Goal: Task Accomplishment & Management: Manage account settings

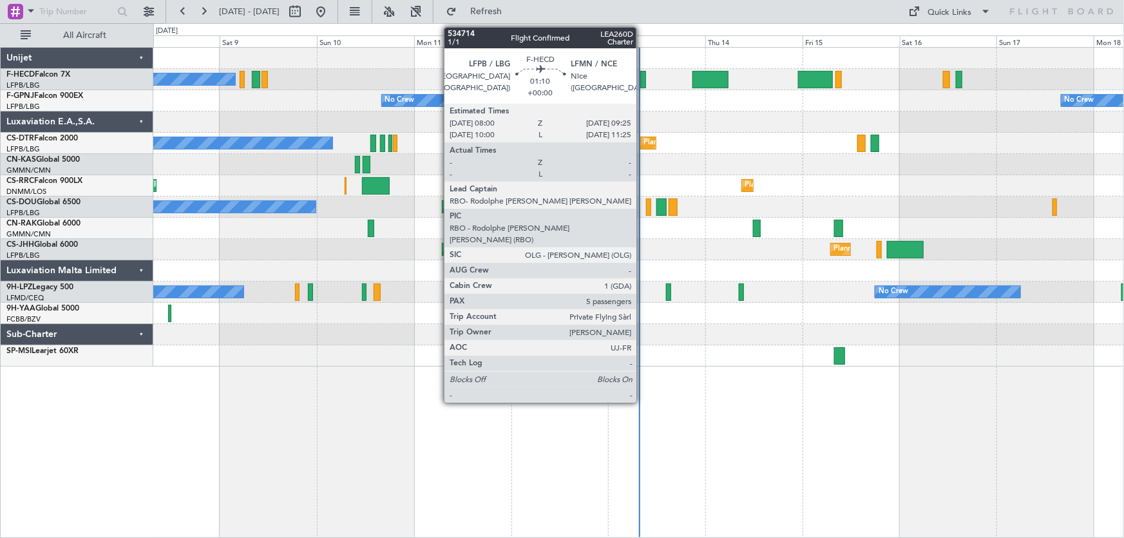
click at [642, 79] on div at bounding box center [643, 79] width 6 height 17
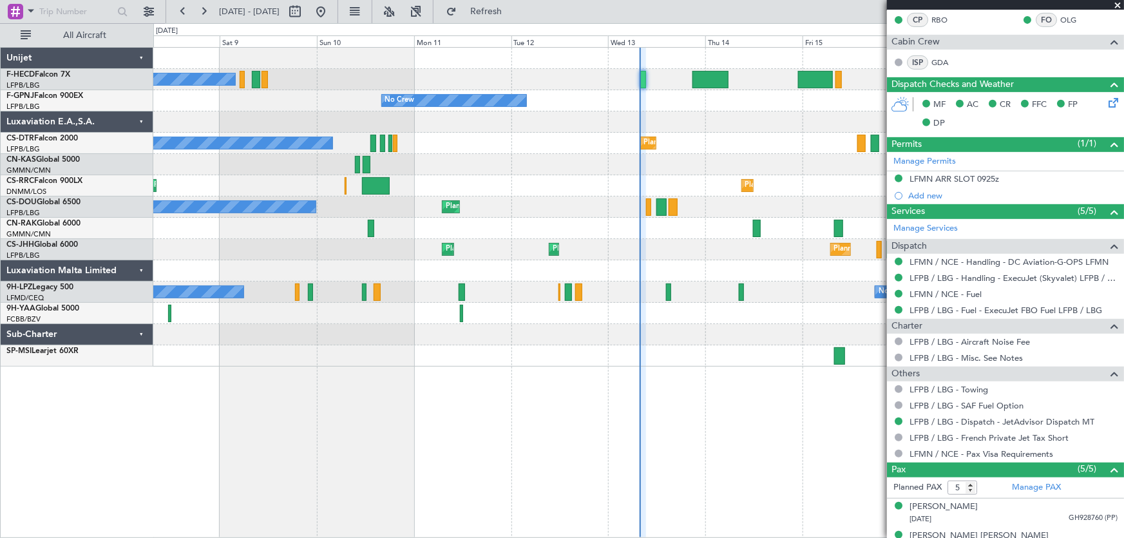
scroll to position [383, 0]
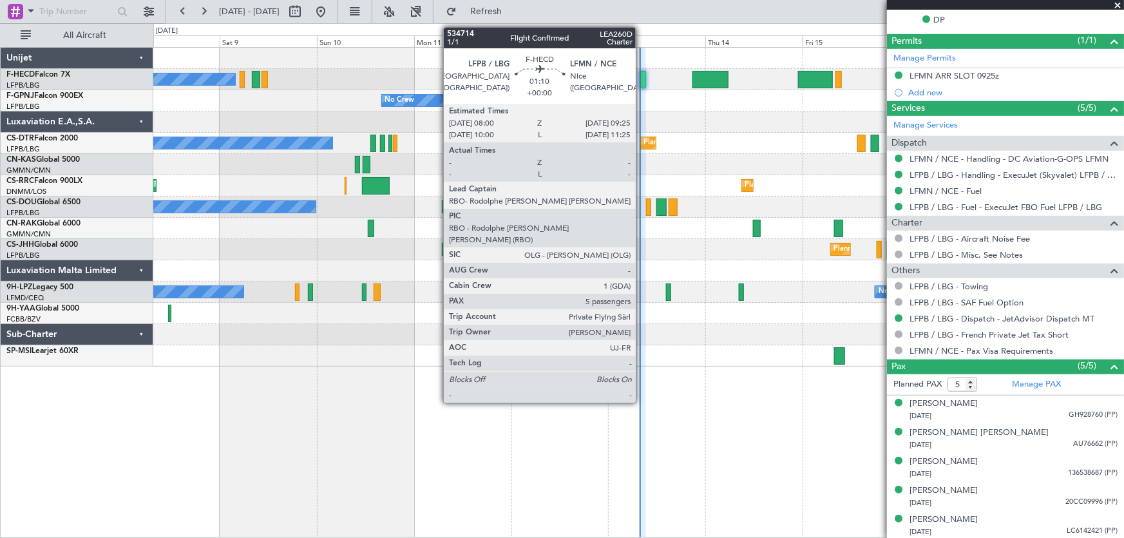
click at [642, 75] on div at bounding box center [643, 79] width 6 height 17
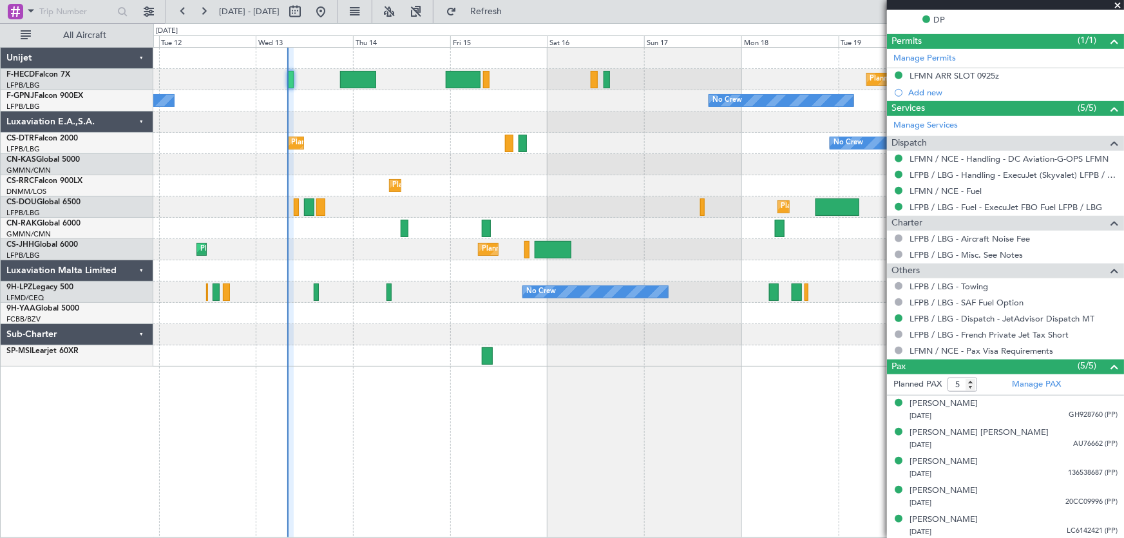
click at [437, 157] on div "Planned Maint [GEOGRAPHIC_DATA] ([GEOGRAPHIC_DATA]) No Crew No Crew Planned Mai…" at bounding box center [638, 207] width 971 height 319
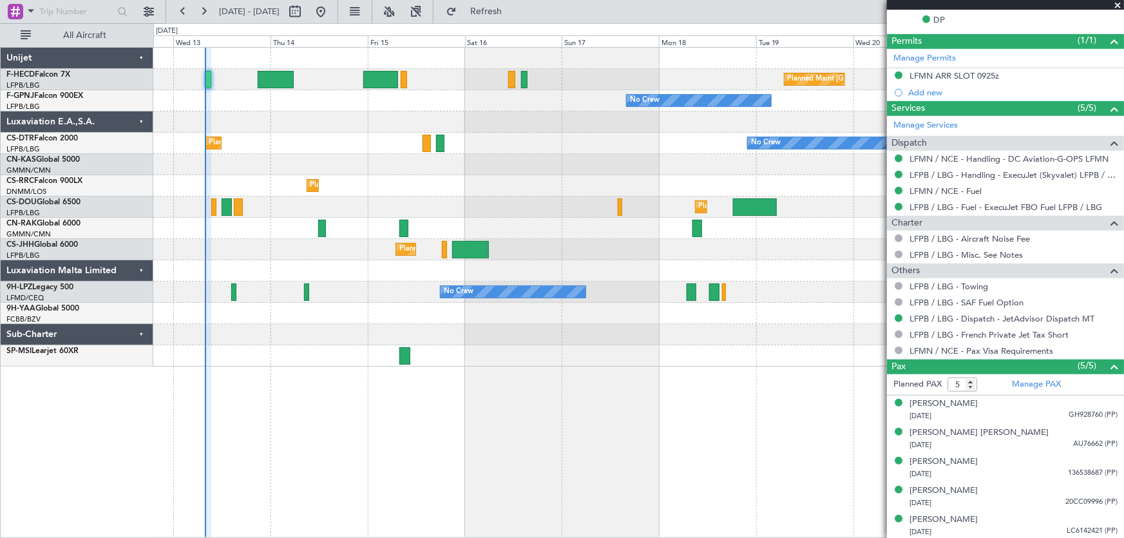
click at [474, 166] on div "Planned Maint [GEOGRAPHIC_DATA] ([GEOGRAPHIC_DATA]) Planned Maint [GEOGRAPHIC_D…" at bounding box center [638, 207] width 971 height 319
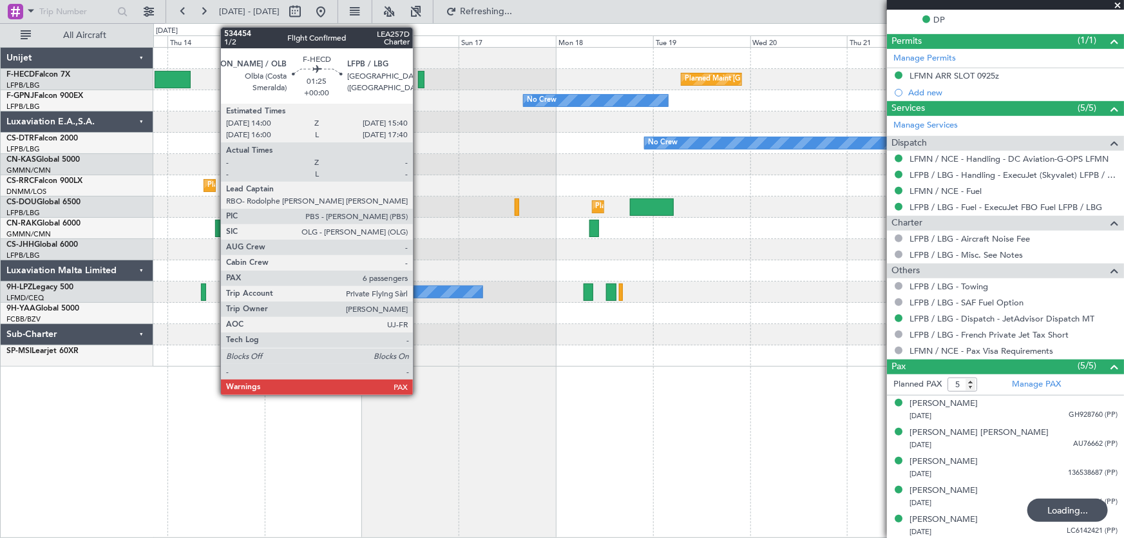
click at [419, 84] on div at bounding box center [421, 79] width 7 height 17
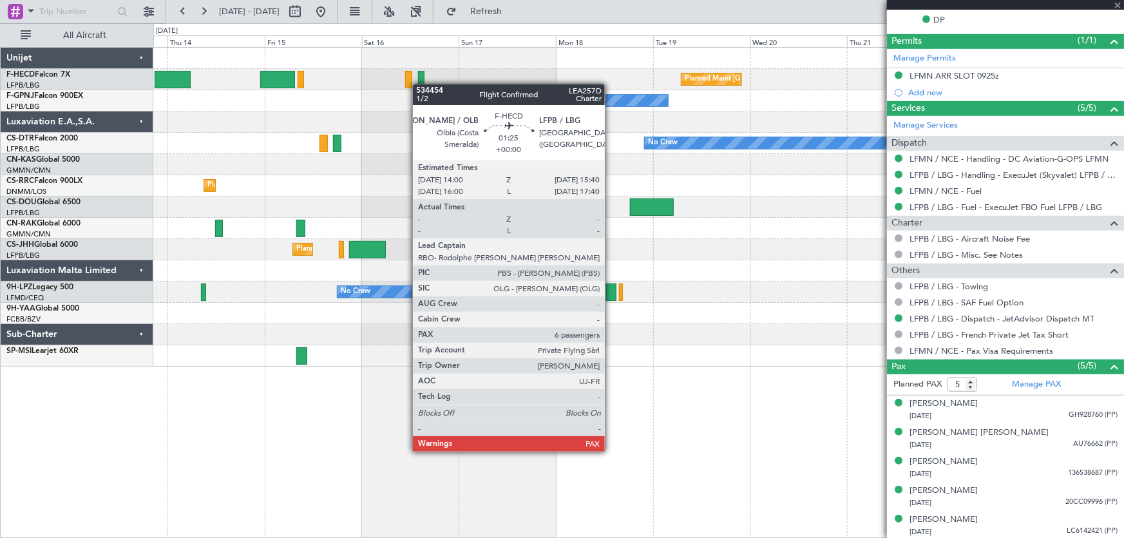
type input "6"
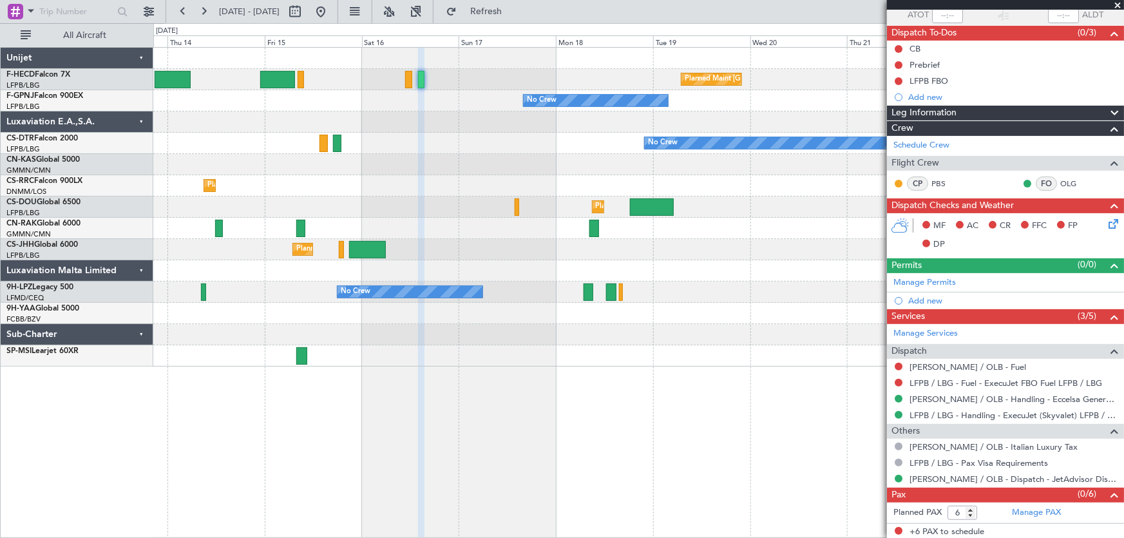
scroll to position [0, 0]
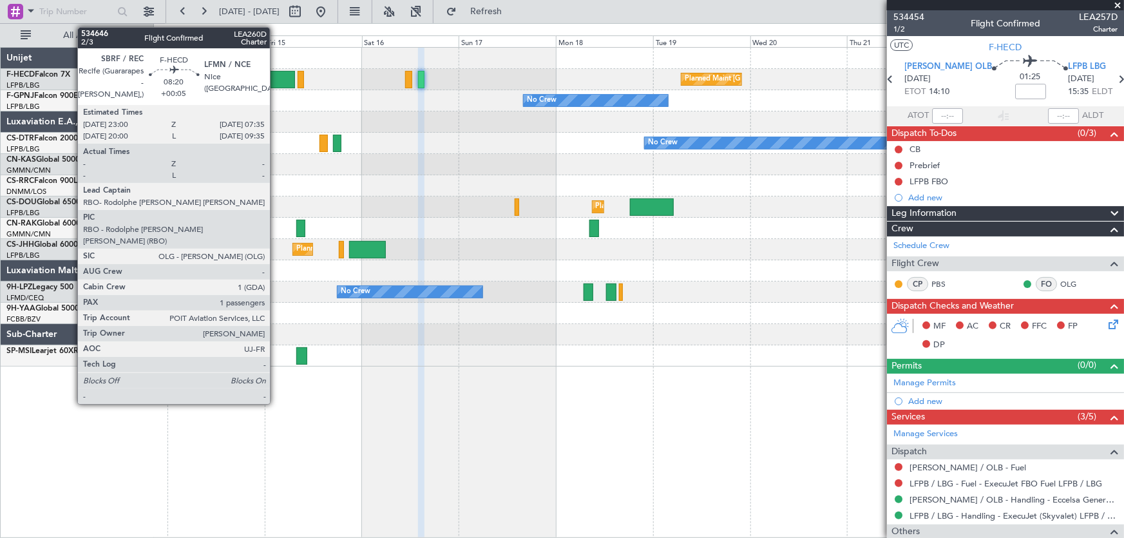
click at [276, 82] on div at bounding box center [277, 79] width 35 height 17
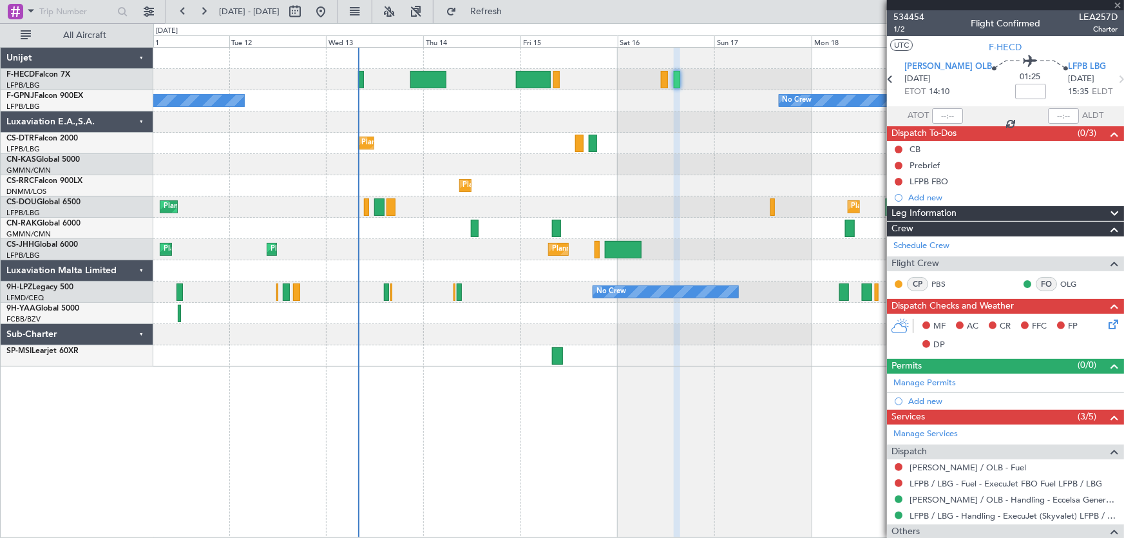
click at [540, 120] on div at bounding box center [638, 121] width 971 height 21
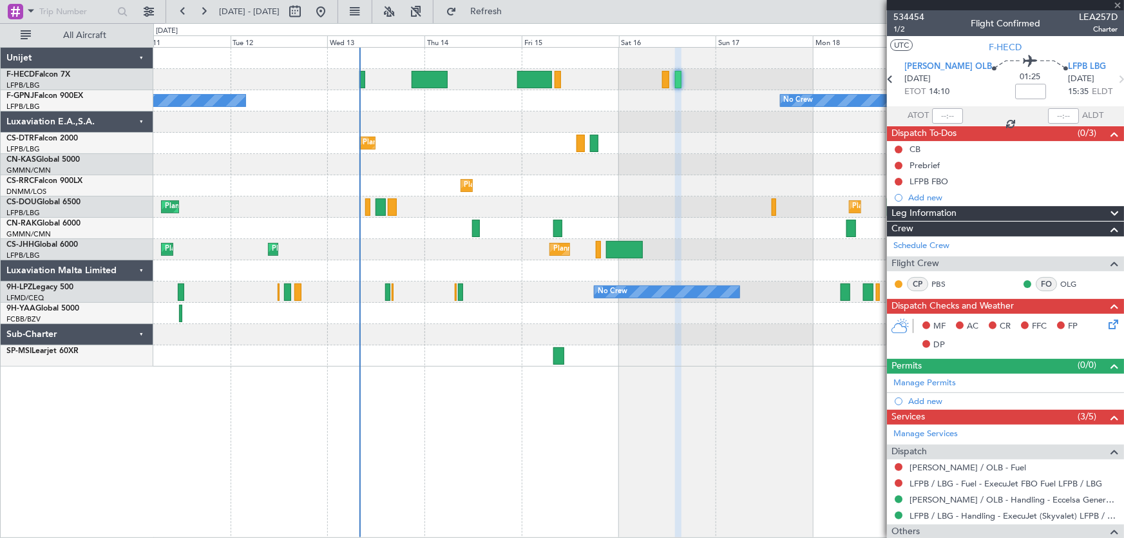
type input "+00:05"
type input "1"
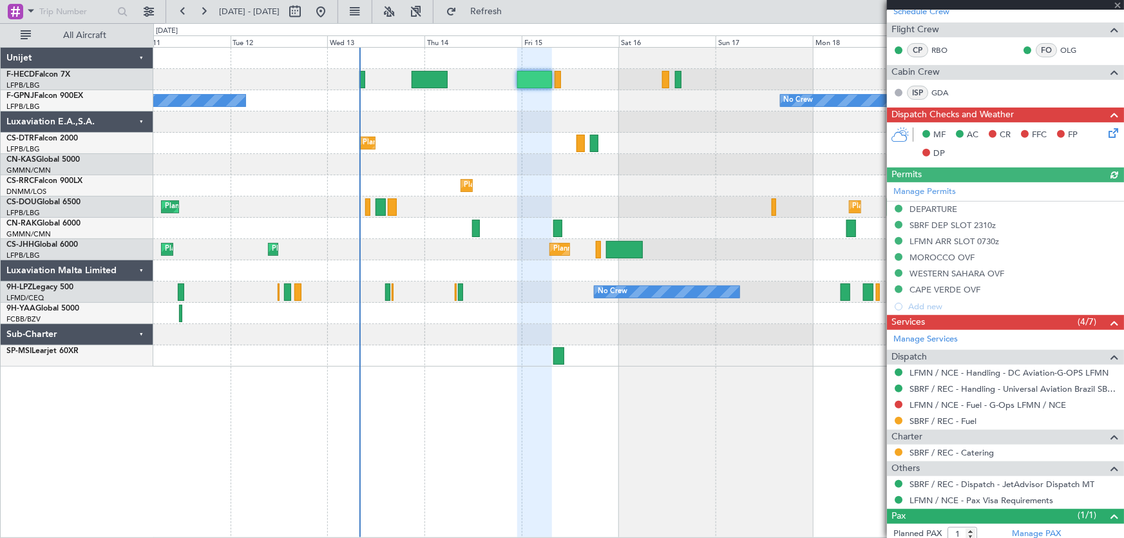
scroll to position [175, 0]
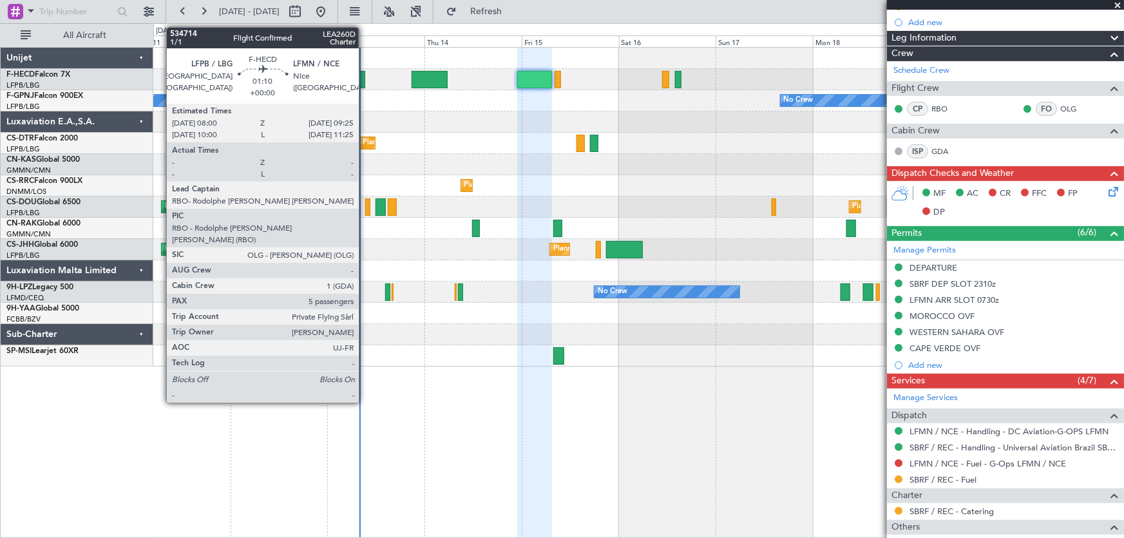
click at [365, 81] on div at bounding box center [362, 79] width 6 height 17
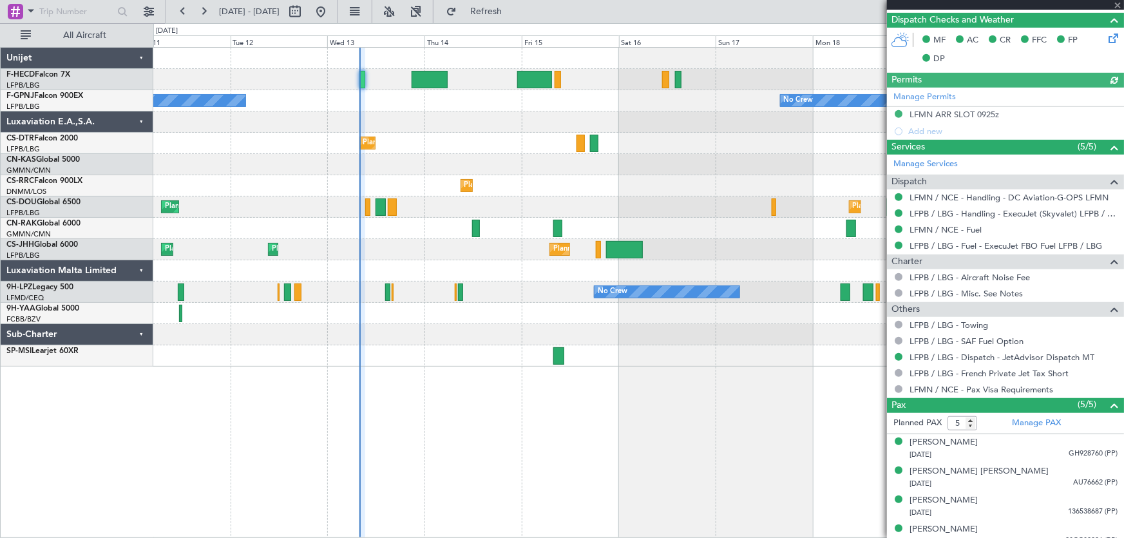
scroll to position [383, 0]
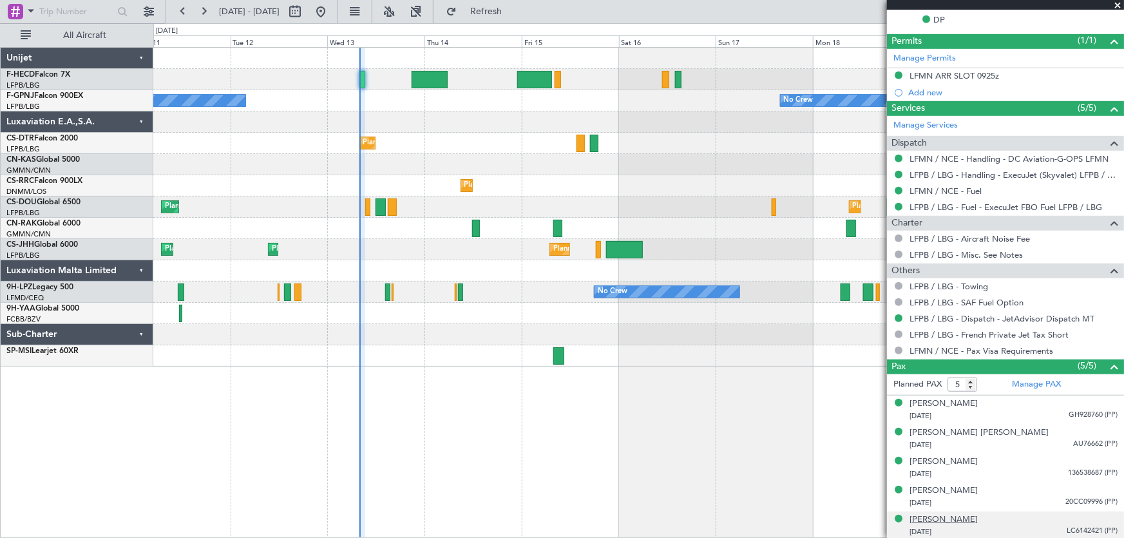
click at [959, 517] on div "[PERSON_NAME]" at bounding box center [944, 519] width 68 height 13
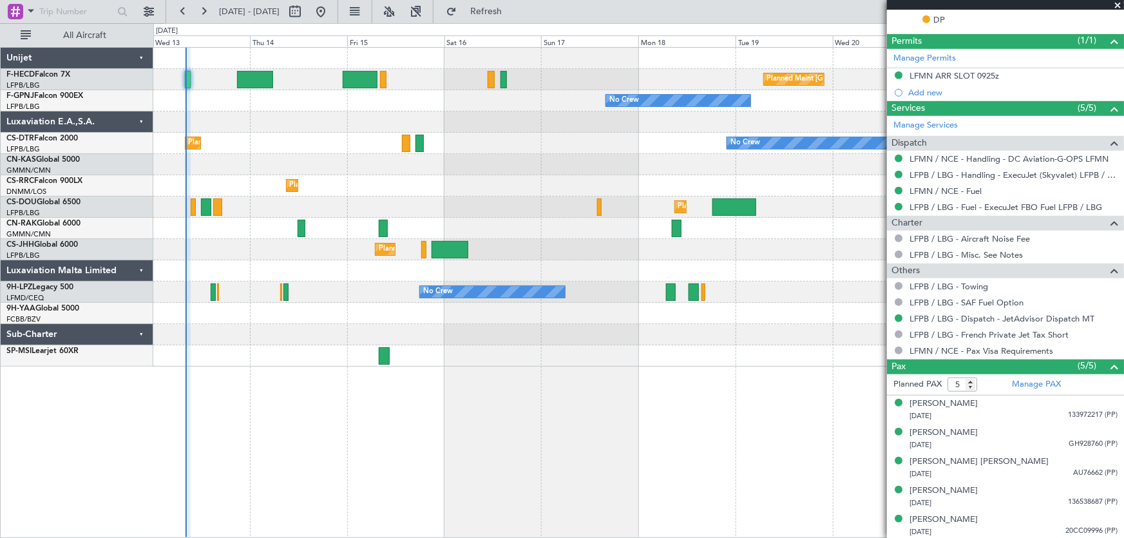
click at [496, 190] on div "Planned Maint Lagos ([PERSON_NAME])" at bounding box center [638, 185] width 971 height 21
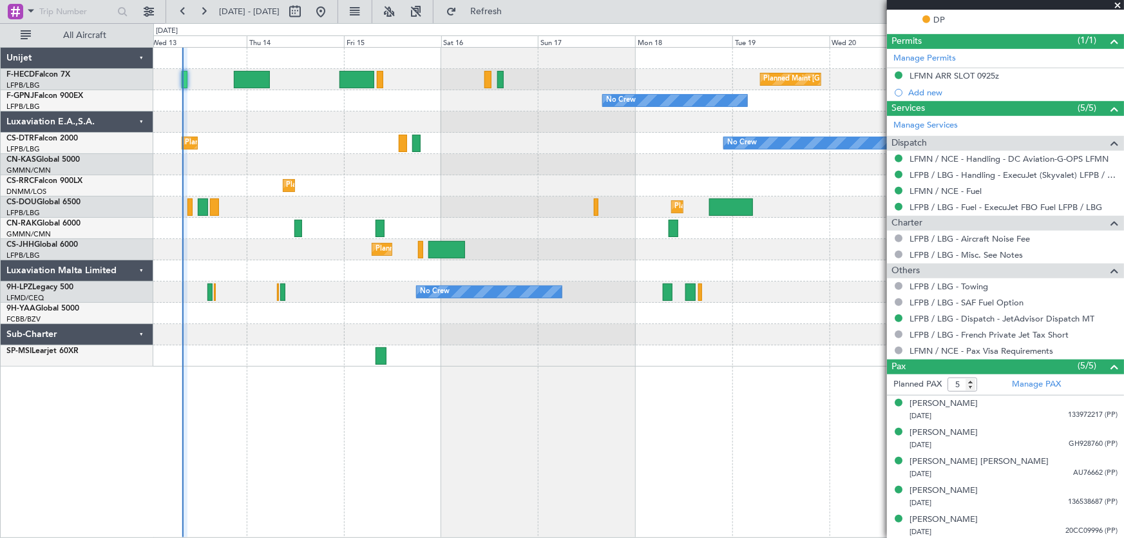
click at [546, 129] on div at bounding box center [638, 121] width 971 height 21
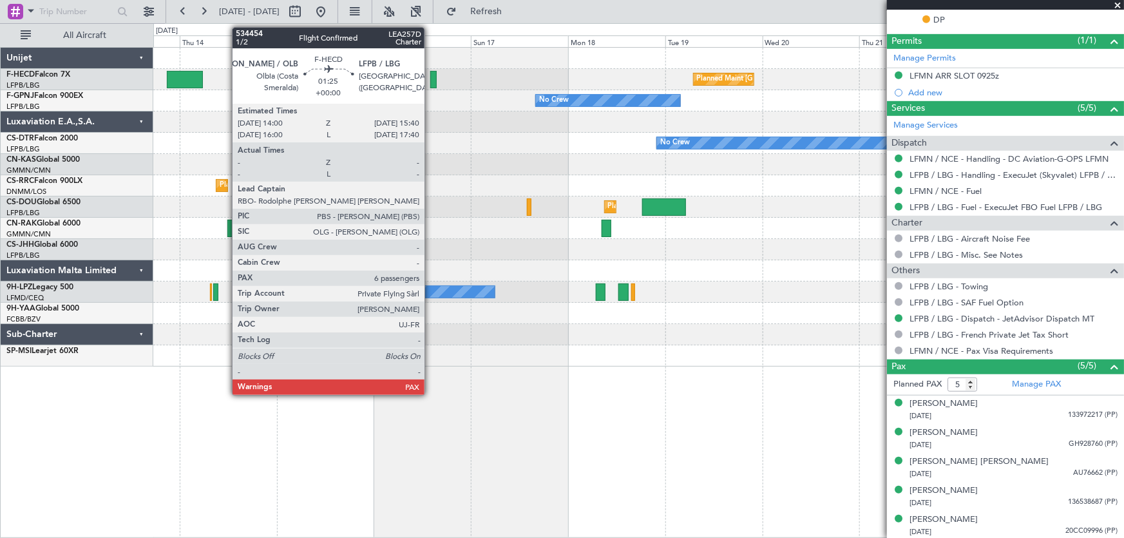
click at [430, 81] on div at bounding box center [433, 79] width 7 height 17
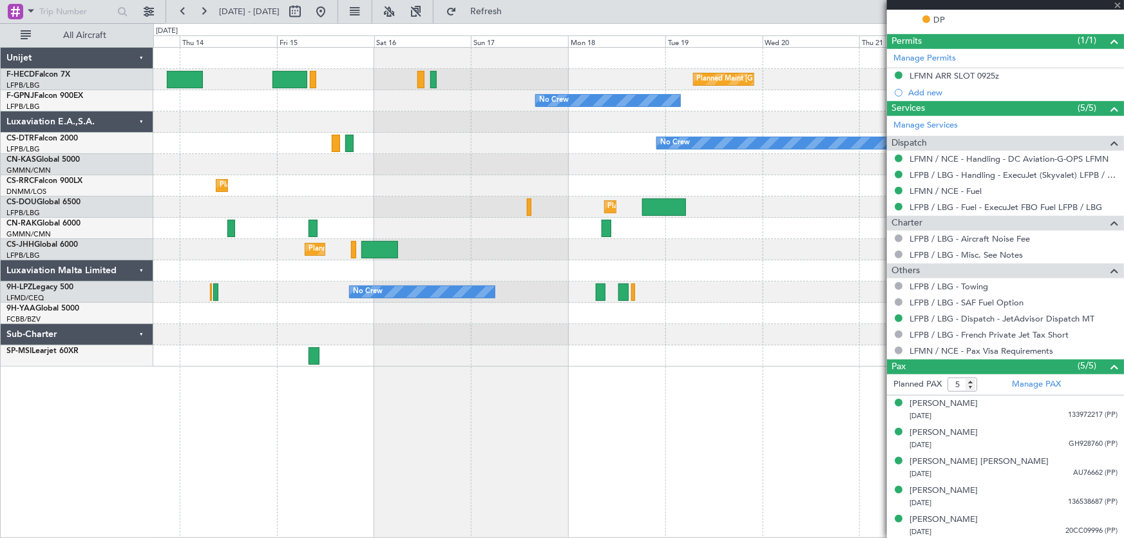
type input "6"
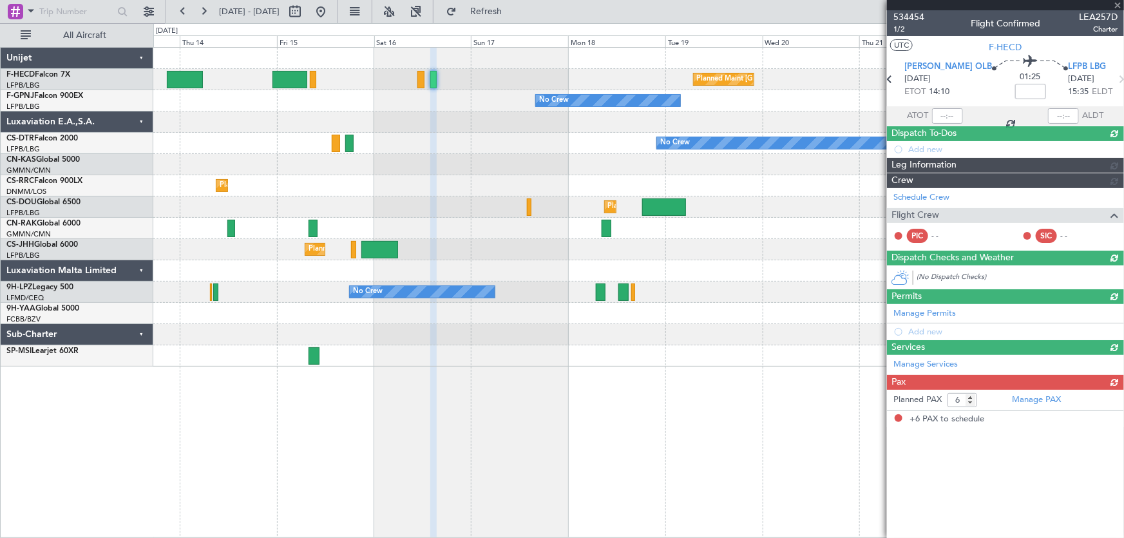
scroll to position [0, 0]
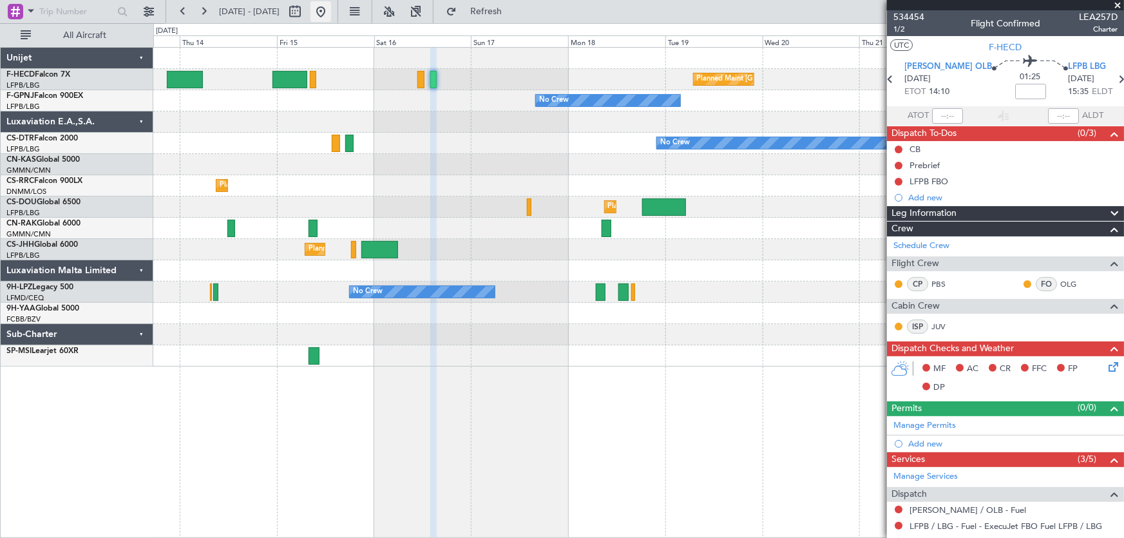
click at [331, 12] on button at bounding box center [320, 11] width 21 height 21
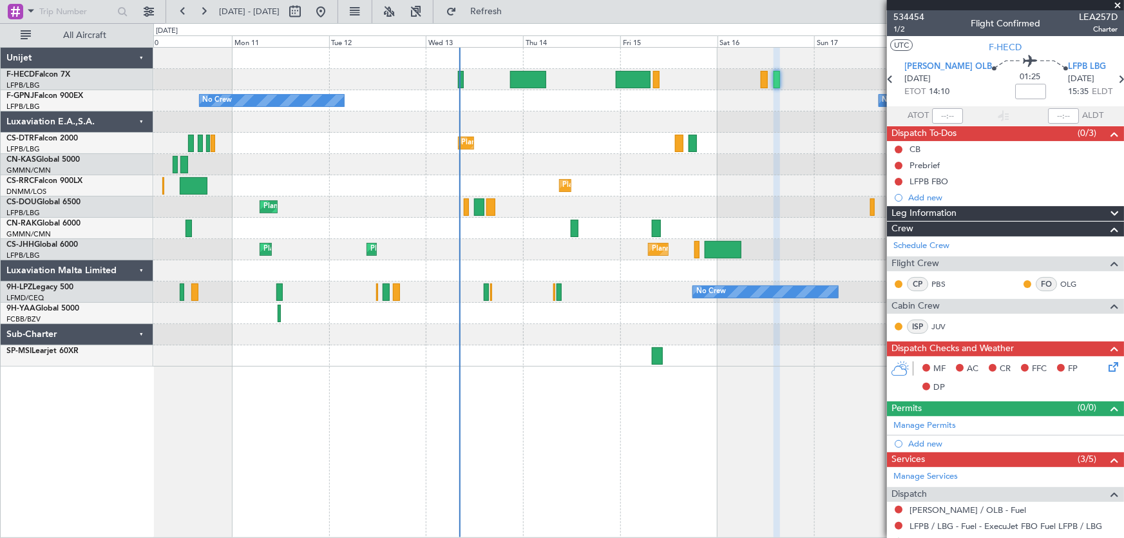
click at [482, 296] on div "No Crew No Crew" at bounding box center [638, 291] width 971 height 21
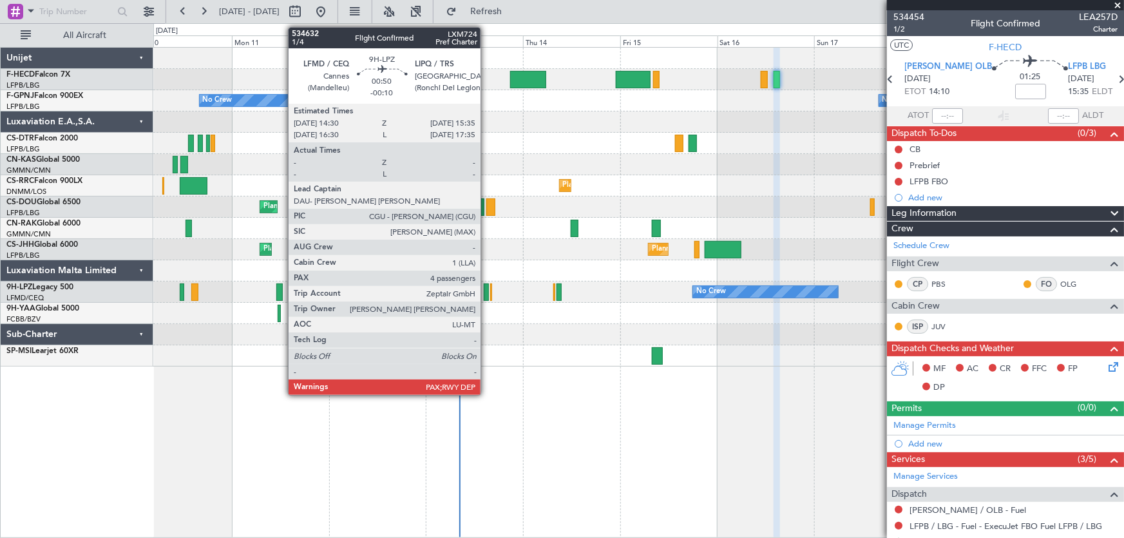
click at [486, 296] on div at bounding box center [486, 291] width 5 height 17
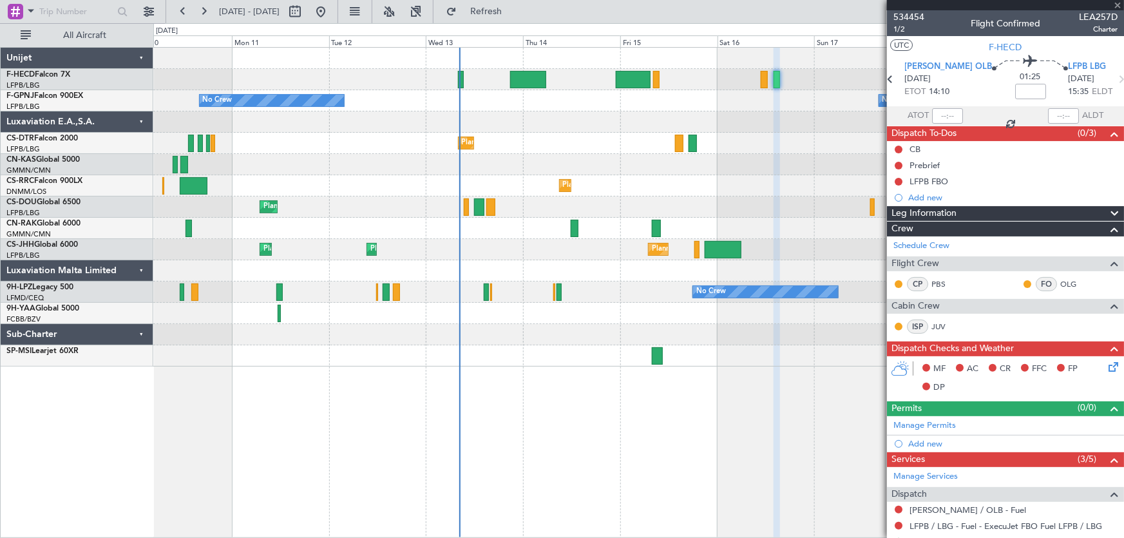
type input "-00:10"
type input "4"
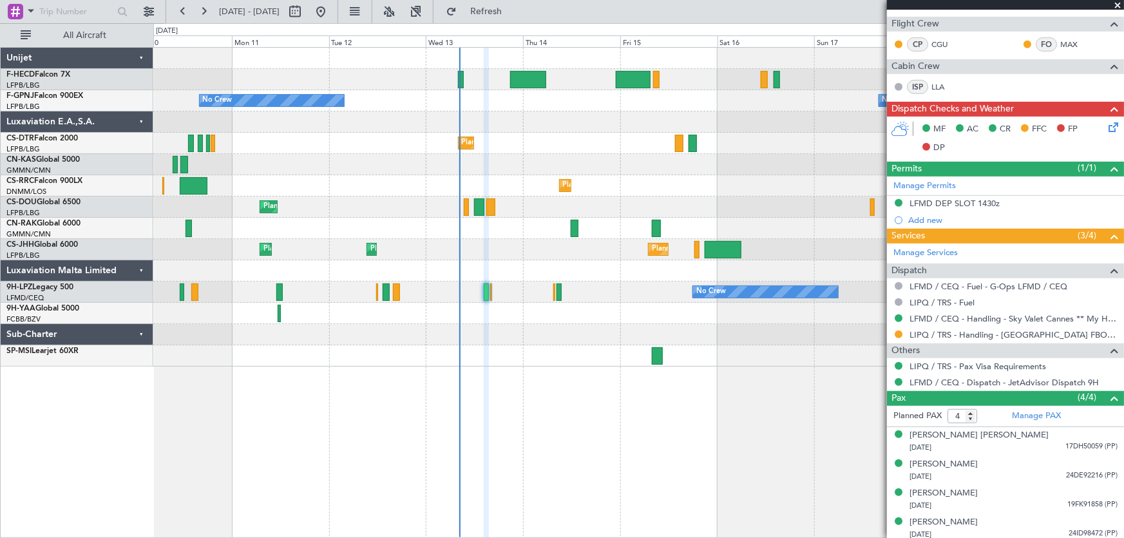
scroll to position [307, 0]
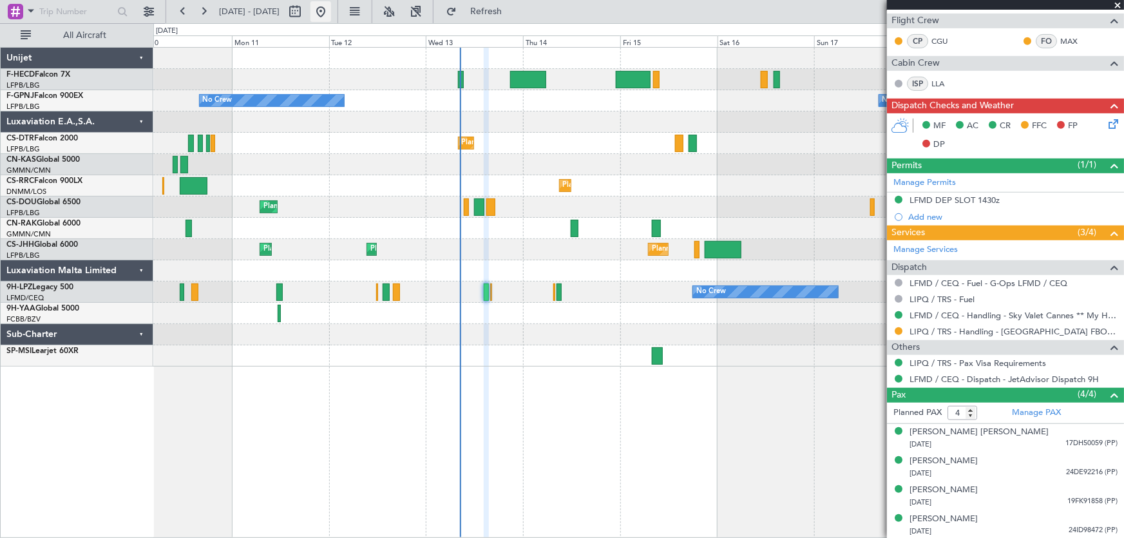
click at [331, 10] on button at bounding box center [320, 11] width 21 height 21
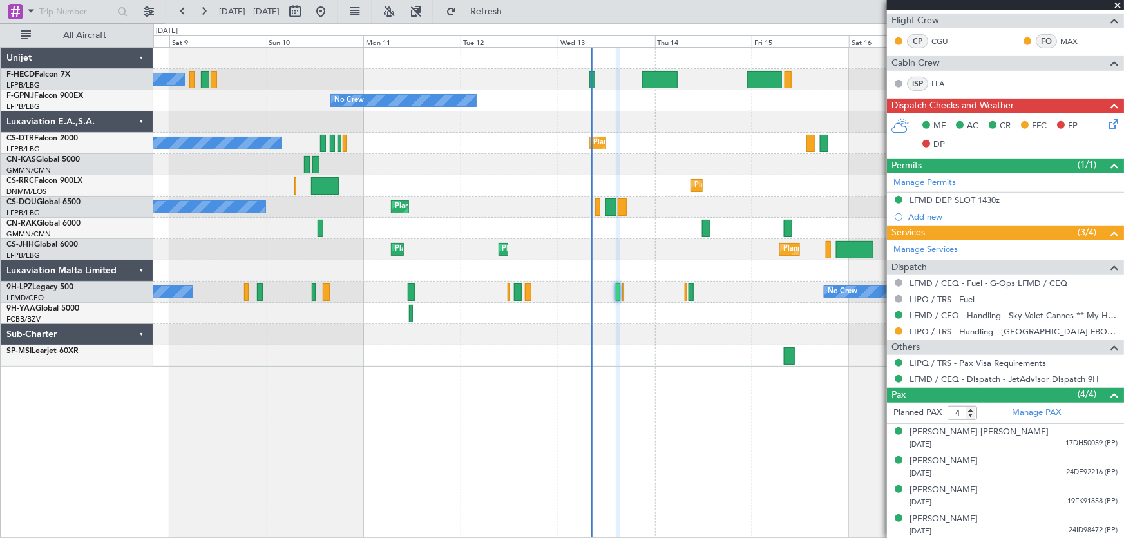
click at [629, 223] on div "No Crew Planned Maint [GEOGRAPHIC_DATA] ([GEOGRAPHIC_DATA]) No Crew No Crew No …" at bounding box center [638, 207] width 971 height 319
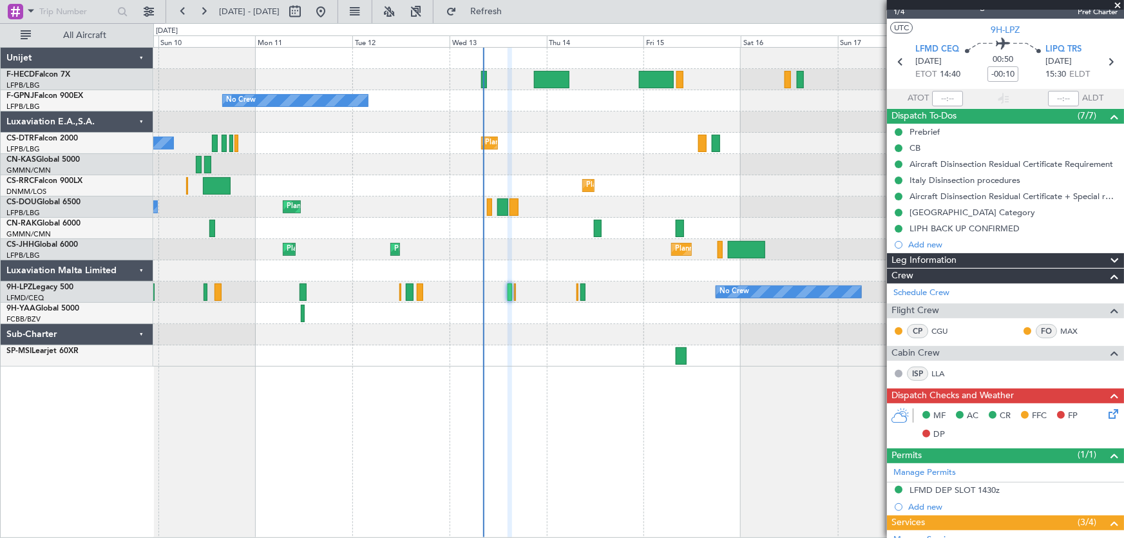
scroll to position [14, 0]
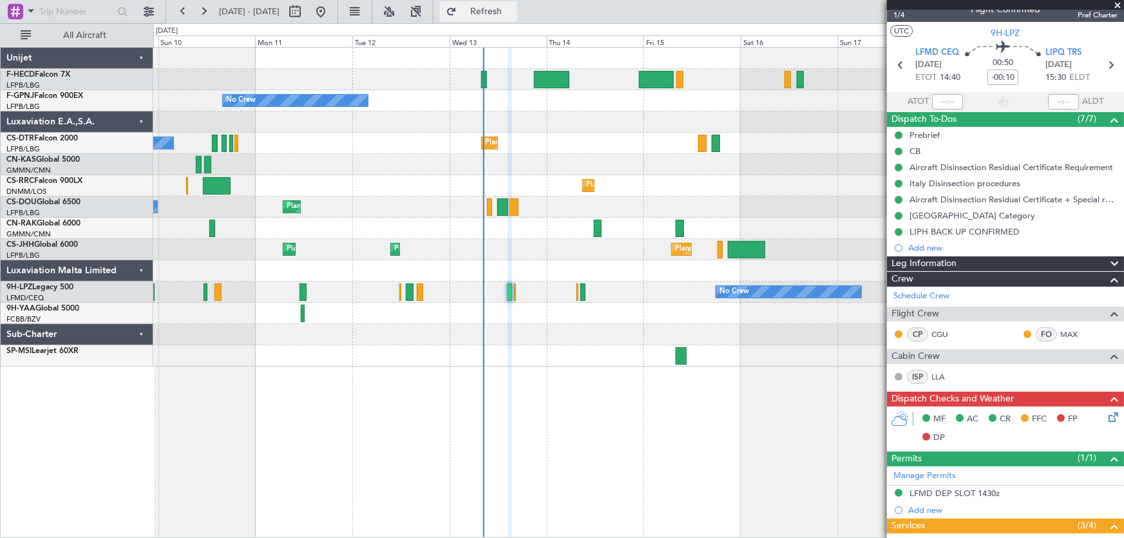
click at [513, 13] on span "Refresh" at bounding box center [486, 11] width 54 height 9
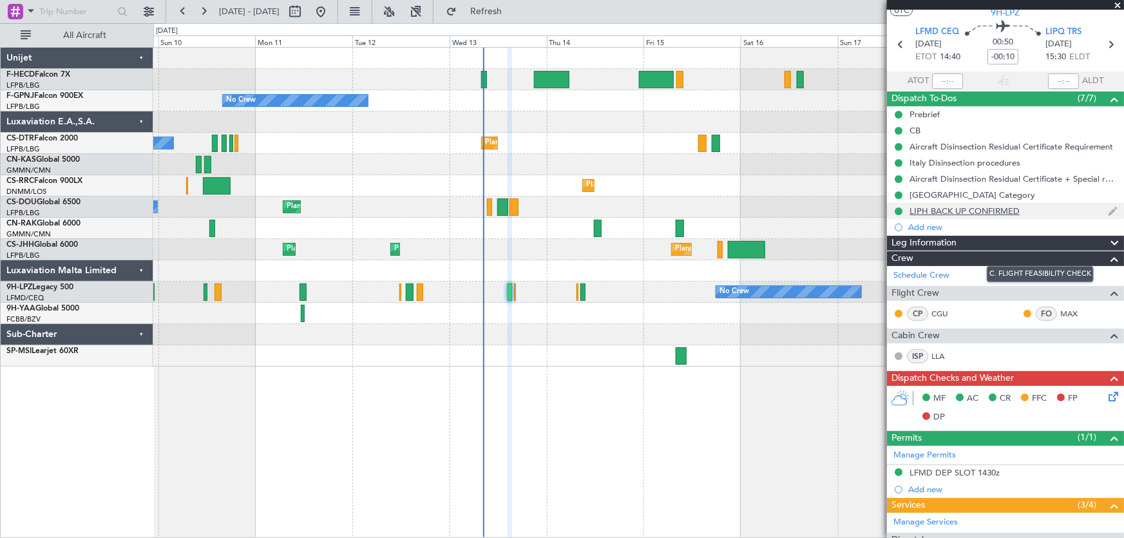
scroll to position [0, 0]
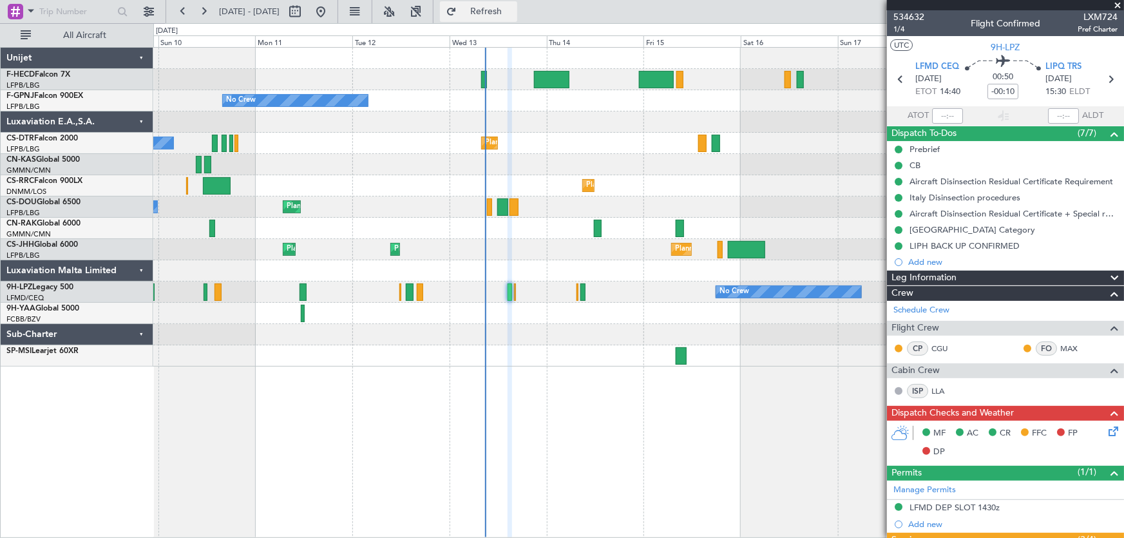
click at [511, 6] on button "Refresh" at bounding box center [478, 11] width 77 height 21
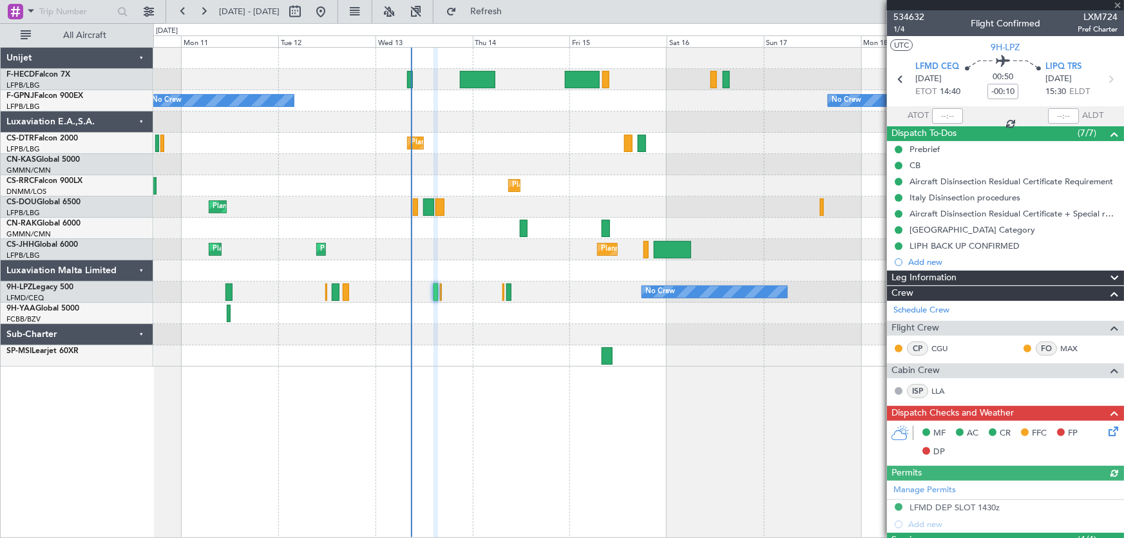
click at [646, 419] on div "Planned Maint [GEOGRAPHIC_DATA] ([GEOGRAPHIC_DATA]) No Crew No Crew No Crew No …" at bounding box center [638, 292] width 971 height 491
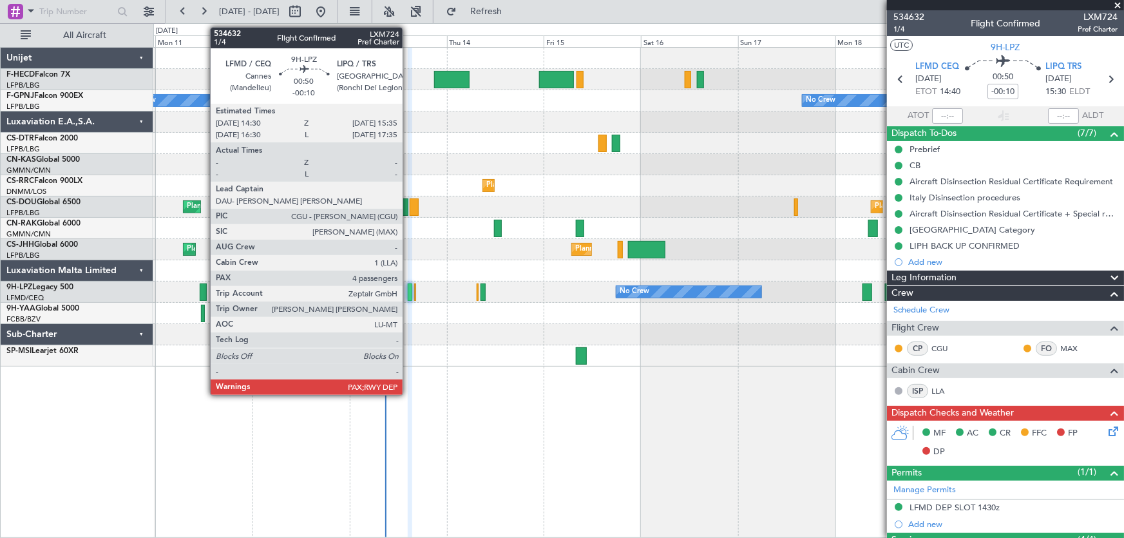
click at [408, 291] on div at bounding box center [410, 291] width 5 height 17
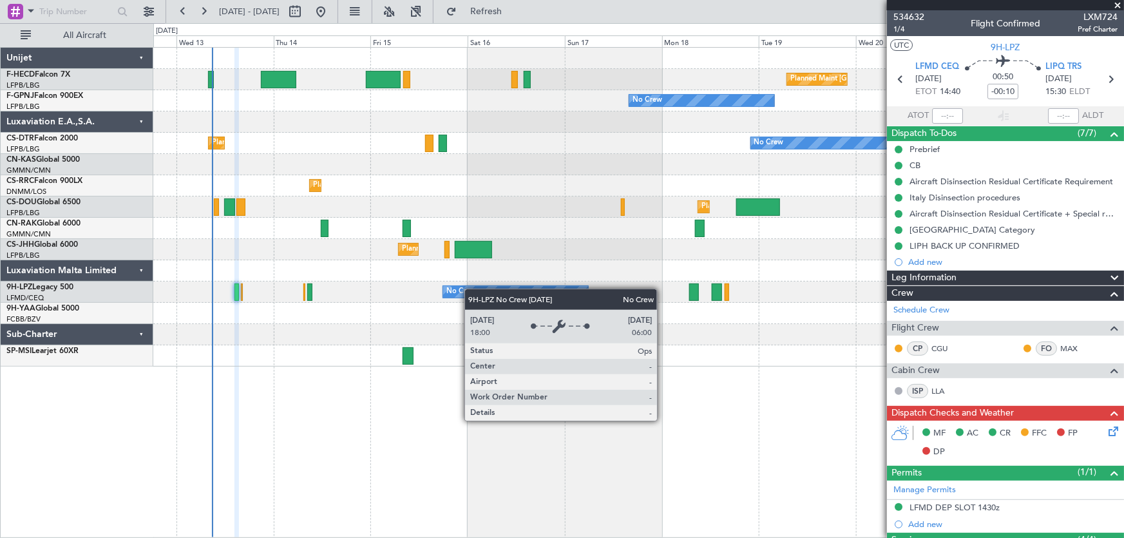
click at [436, 293] on div "Planned Maint [GEOGRAPHIC_DATA] ([GEOGRAPHIC_DATA]) No Crew No Crew No Crew No …" at bounding box center [638, 207] width 971 height 319
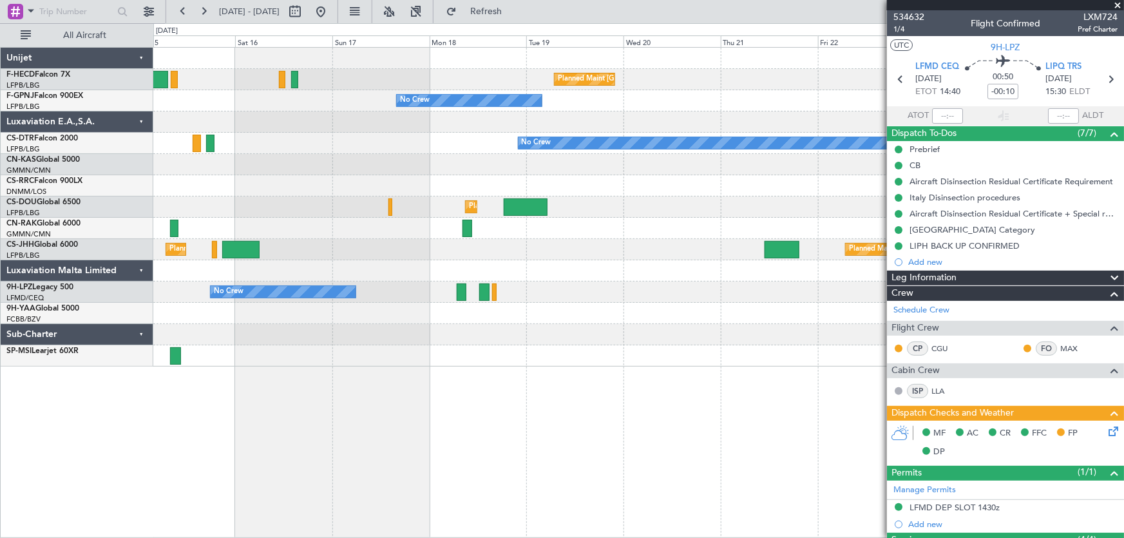
click at [401, 176] on div "Planned Maint [GEOGRAPHIC_DATA] ([GEOGRAPHIC_DATA]) Planned Maint [GEOGRAPHIC_D…" at bounding box center [638, 207] width 971 height 319
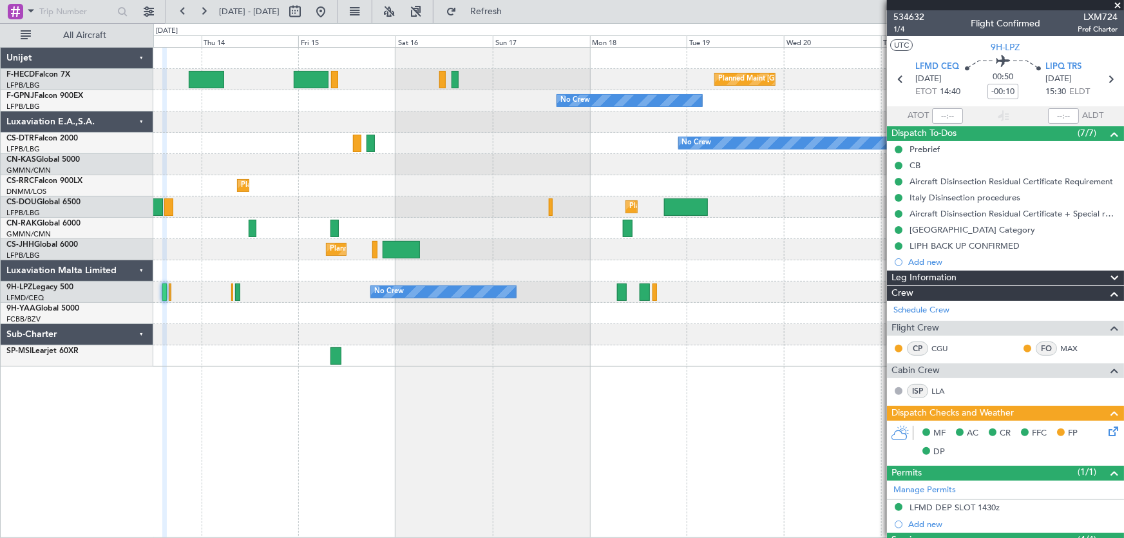
click at [583, 189] on div "Planned Maint Lagos ([PERSON_NAME])" at bounding box center [638, 185] width 971 height 21
click at [506, 189] on div "Planned Maint Lagos ([PERSON_NAME])" at bounding box center [638, 185] width 971 height 21
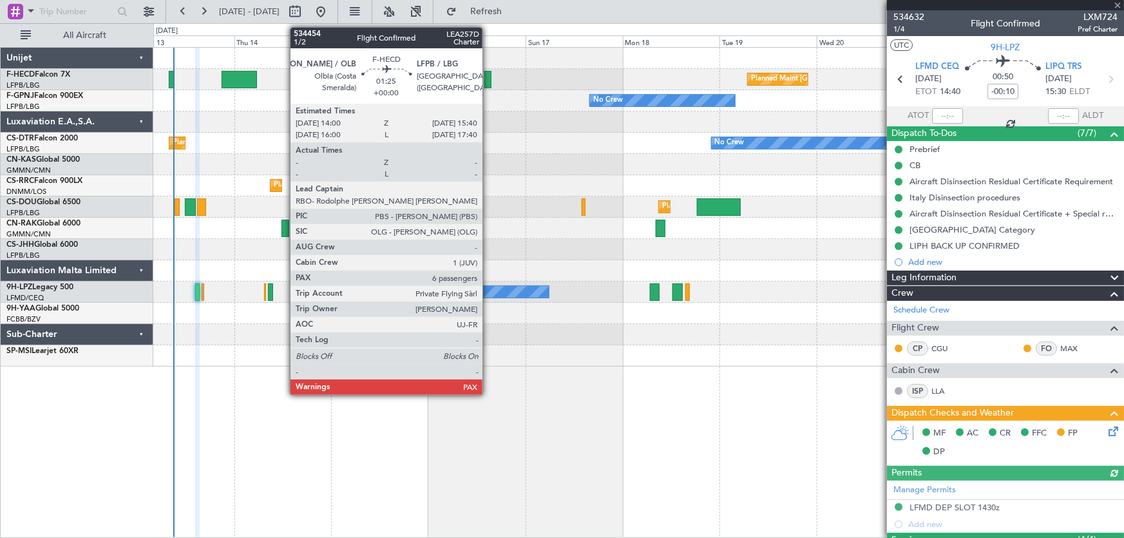
click at [487, 82] on div at bounding box center [487, 79] width 7 height 17
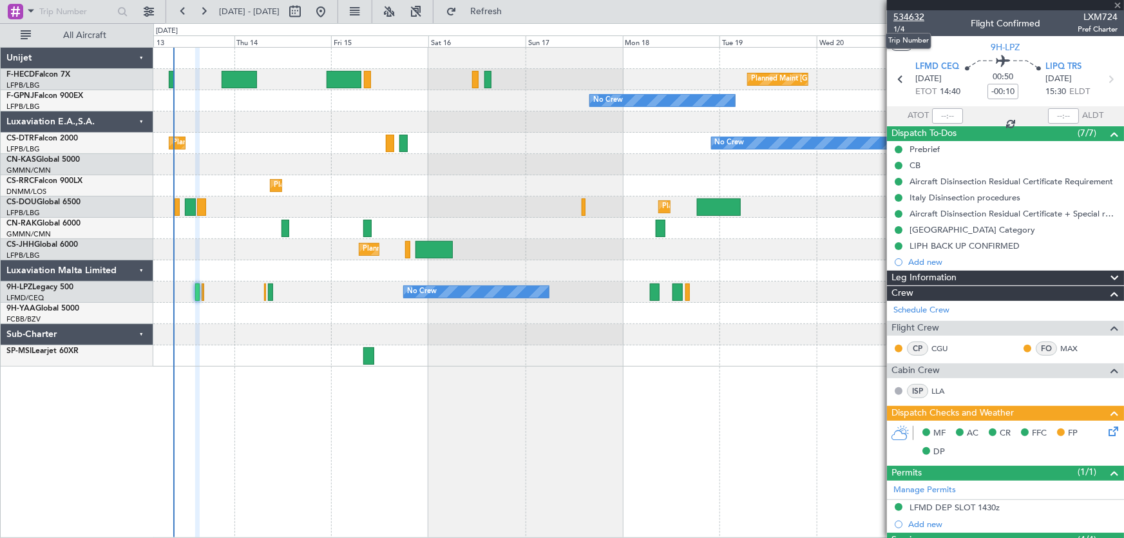
type input "6"
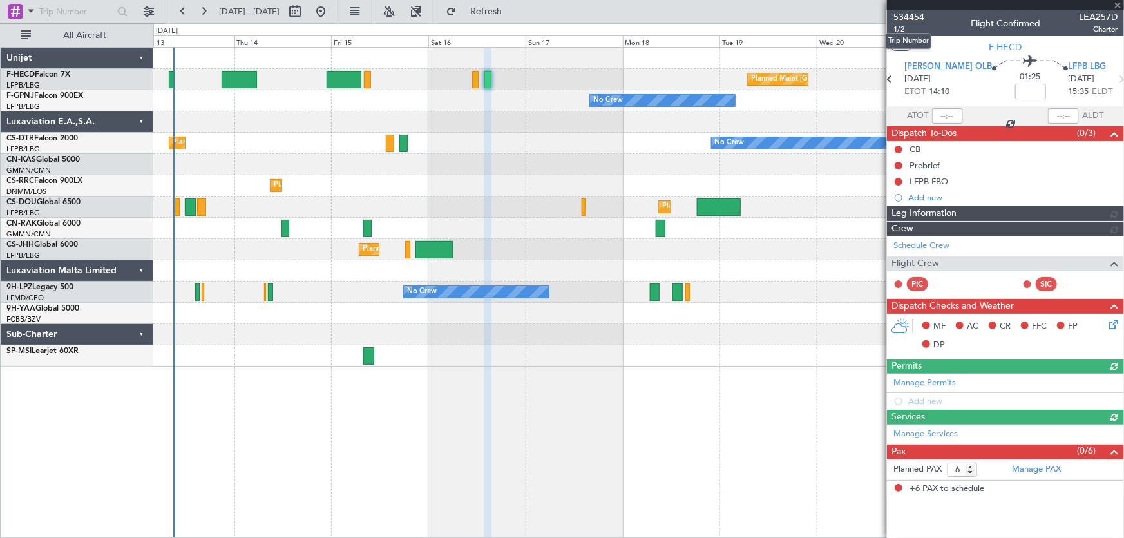
click at [907, 16] on span "534454" at bounding box center [908, 17] width 31 height 14
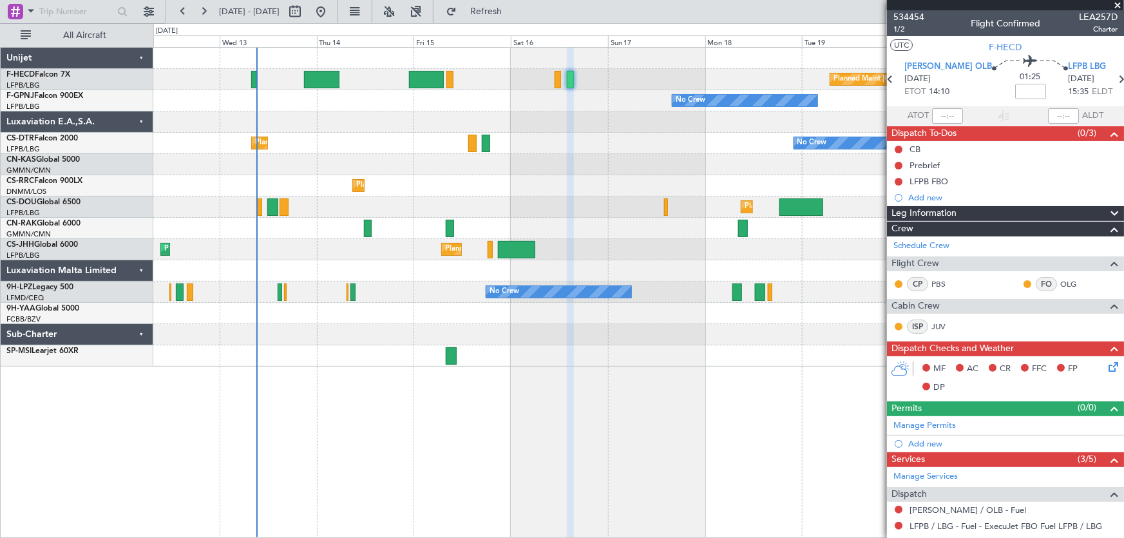
click at [541, 180] on div "Planned Maint Lagos ([PERSON_NAME])" at bounding box center [638, 185] width 971 height 21
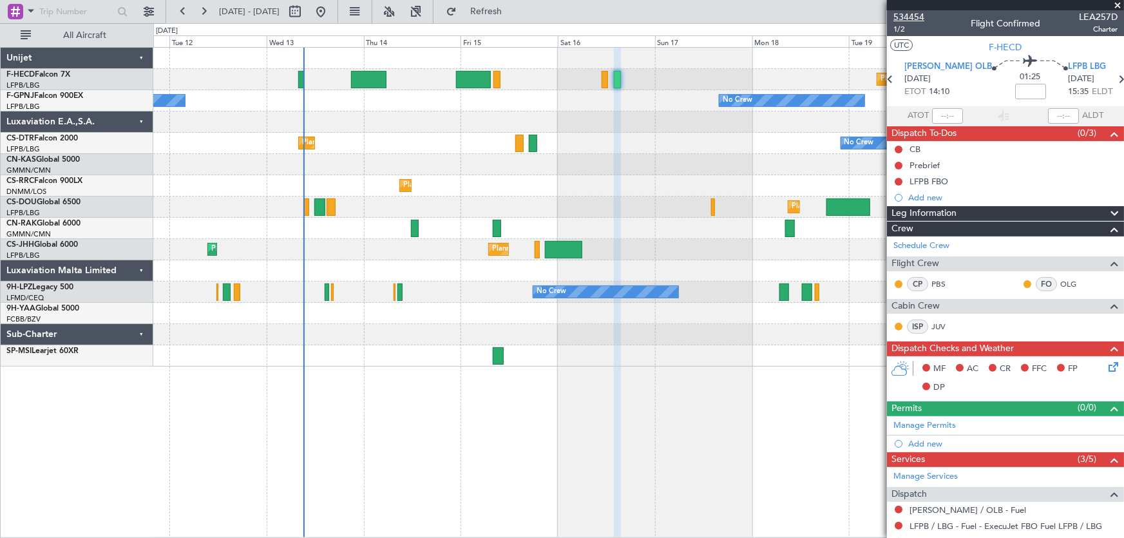
click at [917, 14] on span "534454" at bounding box center [908, 17] width 31 height 14
click at [331, 5] on div at bounding box center [308, 11] width 46 height 21
click at [331, 6] on button at bounding box center [320, 11] width 21 height 21
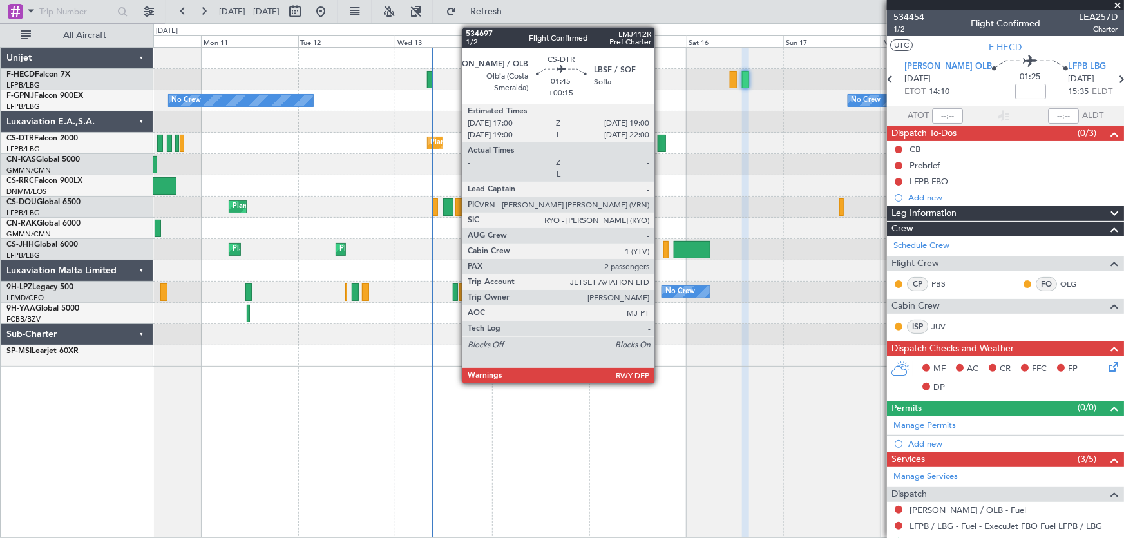
click at [660, 138] on div at bounding box center [662, 143] width 8 height 17
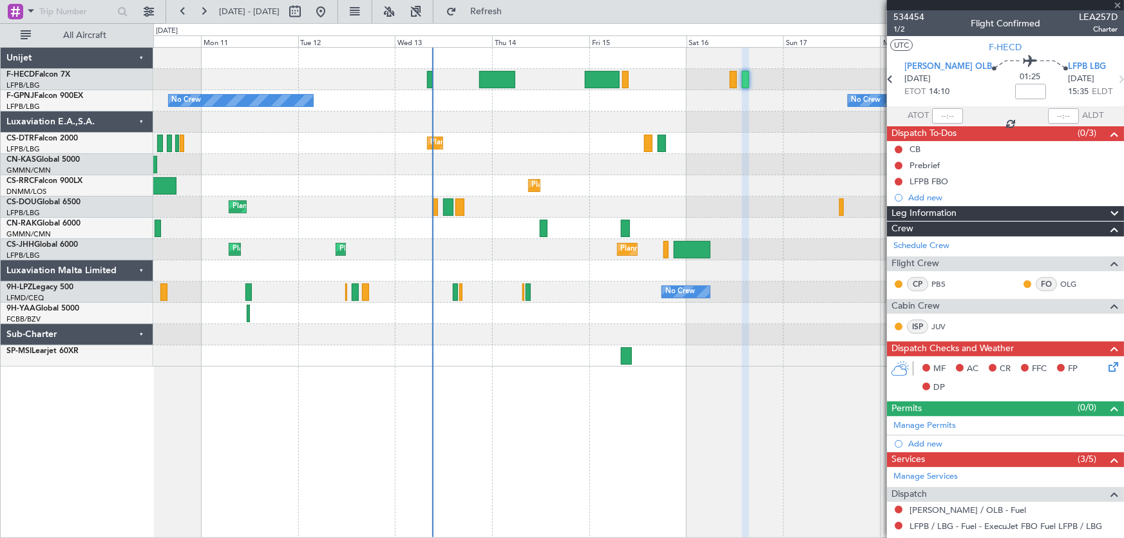
type input "+00:15"
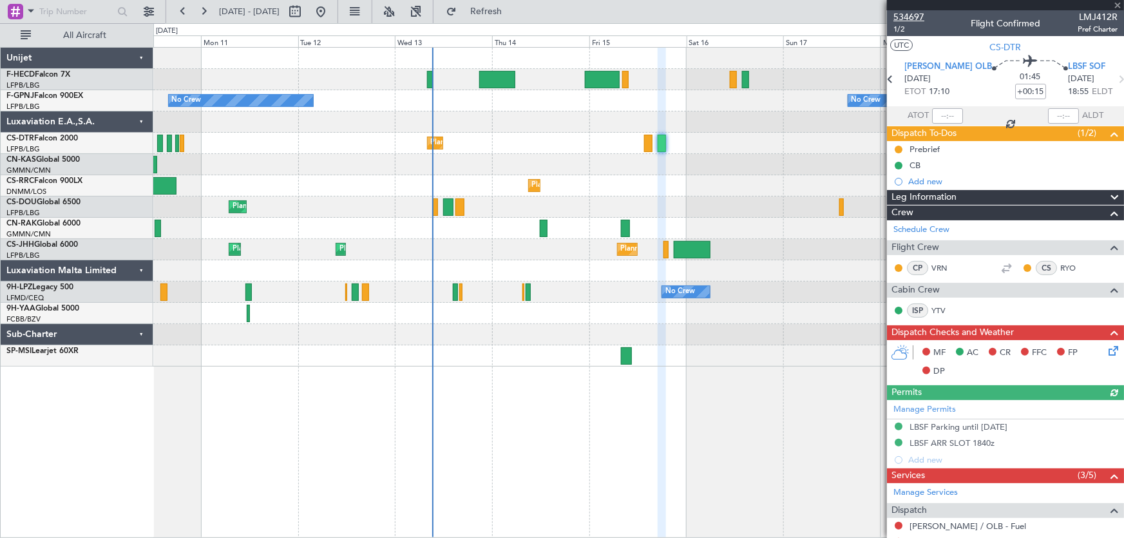
click at [916, 18] on span "534697" at bounding box center [908, 17] width 31 height 14
type input "3"
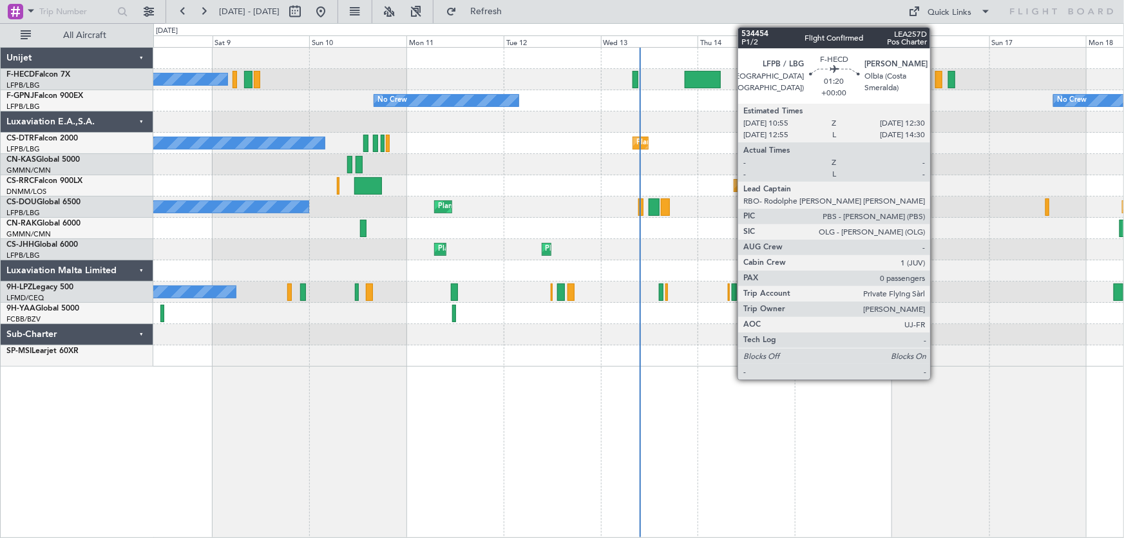
click at [936, 76] on div at bounding box center [938, 79] width 6 height 17
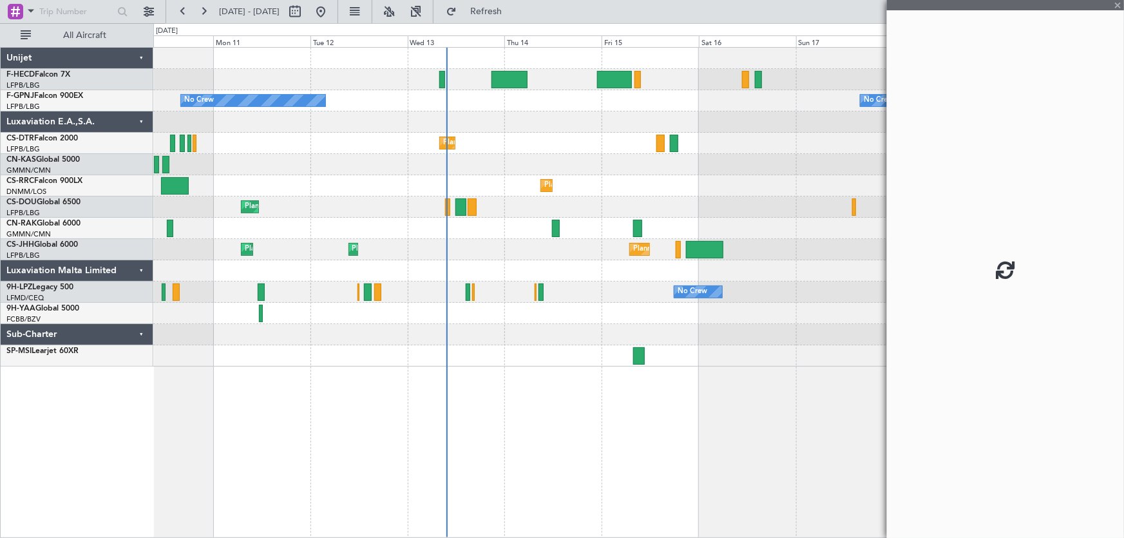
click at [569, 124] on div at bounding box center [638, 121] width 971 height 21
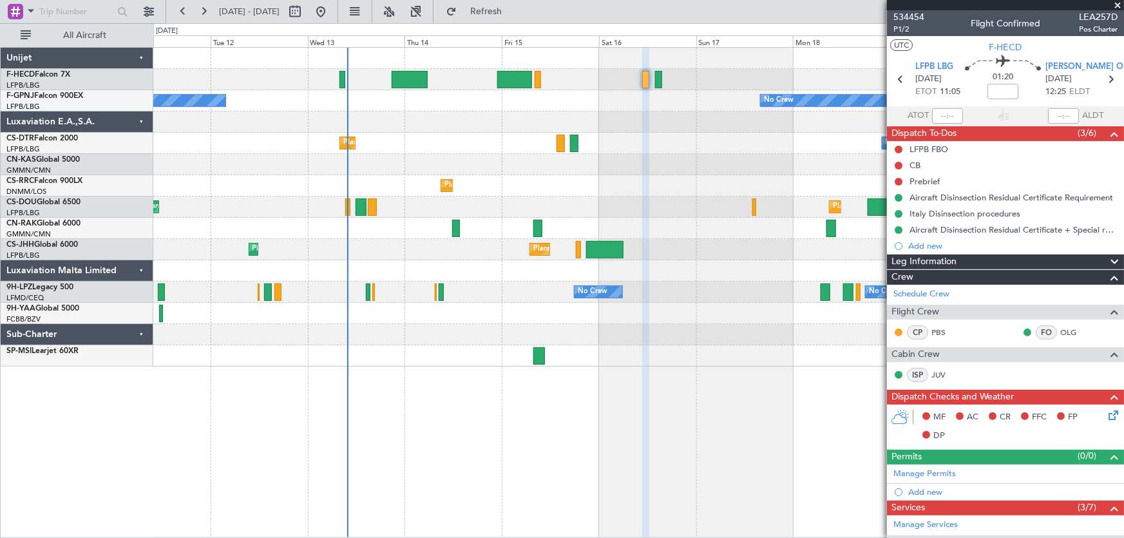
click at [522, 118] on div "Planned Maint Paris (Le Bourget) No Crew No Crew No Crew No Crew Planned Maint …" at bounding box center [638, 207] width 971 height 319
